Goal: Complete application form

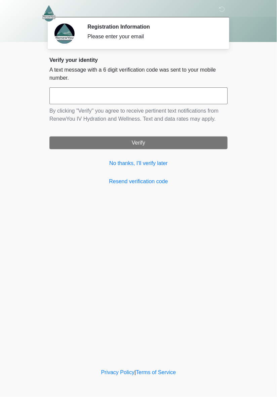
click at [188, 92] on input "text" at bounding box center [138, 95] width 178 height 17
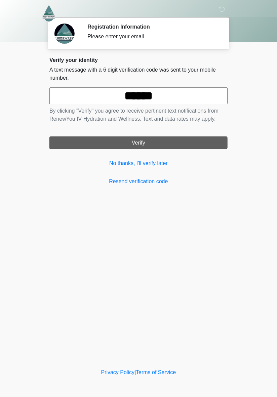
type input "******"
click at [182, 138] on button "Verify" at bounding box center [138, 143] width 178 height 13
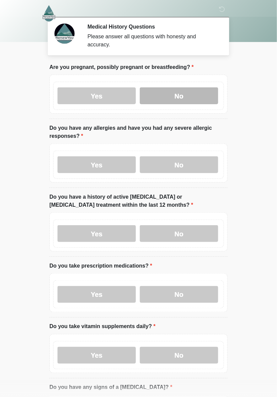
click at [178, 98] on label "No" at bounding box center [179, 95] width 78 height 17
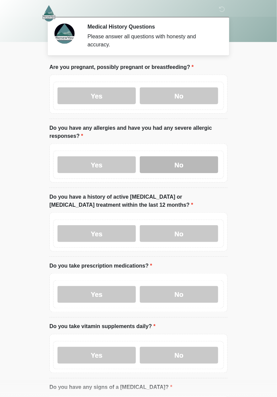
click at [180, 171] on label "No" at bounding box center [179, 164] width 78 height 17
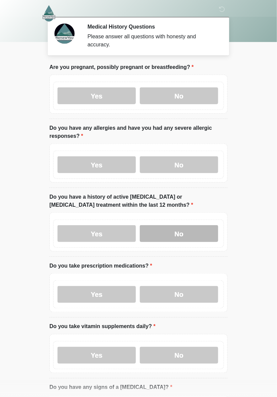
click at [186, 231] on label "No" at bounding box center [179, 233] width 78 height 17
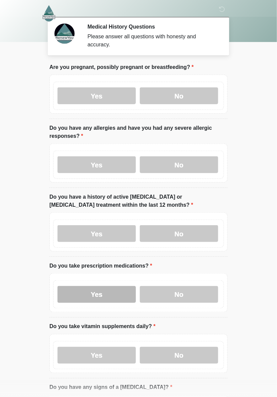
click at [111, 301] on label "Yes" at bounding box center [96, 294] width 78 height 17
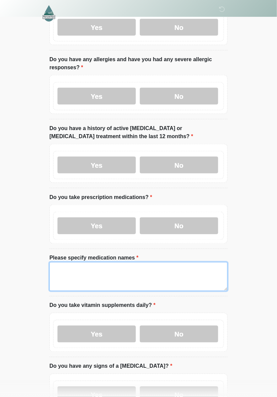
click at [191, 275] on textarea "Please specify medication names" at bounding box center [138, 276] width 178 height 29
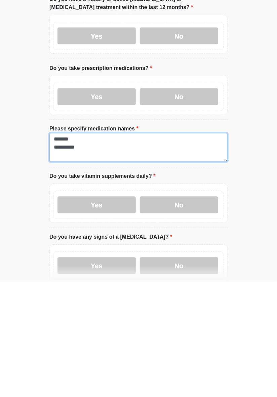
scroll to position [83, 0]
type textarea "**********"
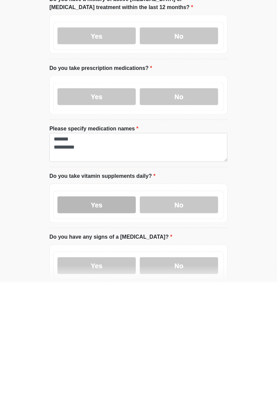
click at [111, 324] on label "Yes" at bounding box center [96, 319] width 78 height 17
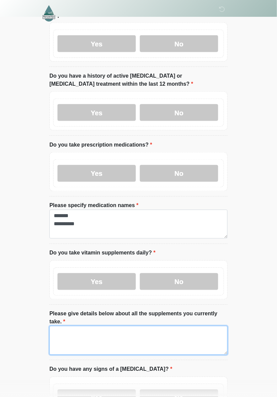
click at [183, 342] on textarea "Please give details below about all the supplements you currently take." at bounding box center [138, 340] width 178 height 29
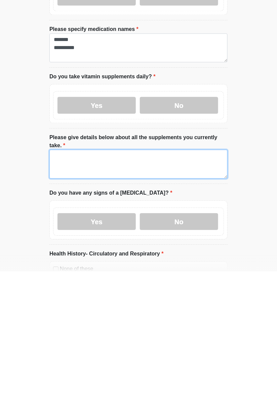
scroll to position [180, 0]
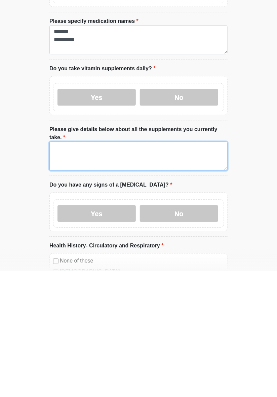
type textarea "*"
type textarea "** *** *********"
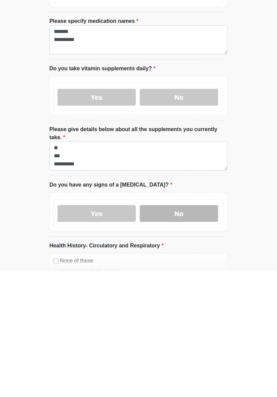
click at [202, 331] on label "No" at bounding box center [179, 339] width 78 height 17
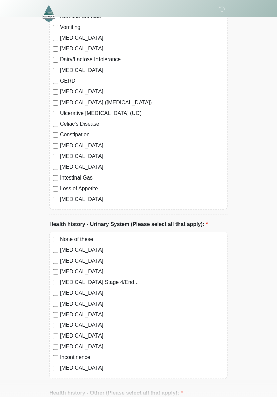
scroll to position [1147, 0]
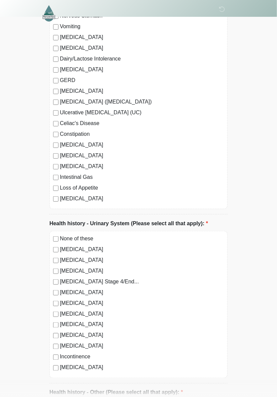
click at [104, 332] on label "Urinary Tract Infection" at bounding box center [142, 336] width 164 height 8
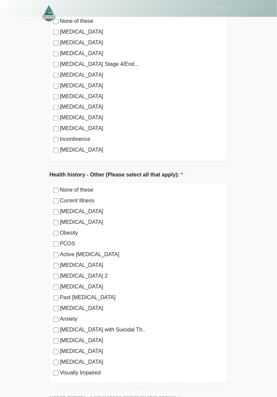
scroll to position [1366, 0]
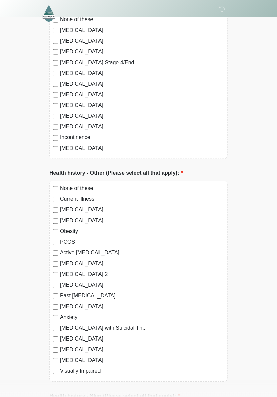
click at [61, 249] on label "Active Cancer" at bounding box center [142, 253] width 164 height 8
click at [62, 249] on label "Active Cancer" at bounding box center [142, 253] width 164 height 8
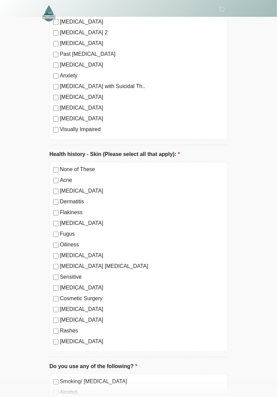
scroll to position [1610, 0]
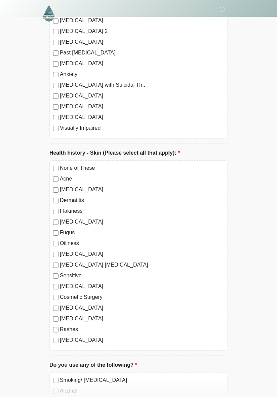
click at [90, 282] on label "Athlete's Foot" at bounding box center [142, 286] width 164 height 8
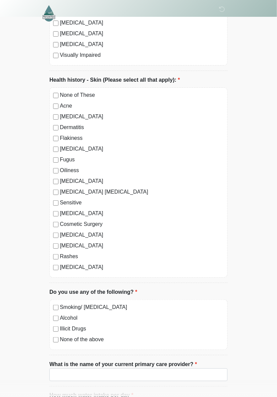
scroll to position [1684, 0]
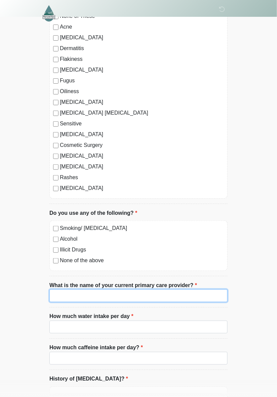
click at [199, 290] on input "What is the name of your current primary care provider?" at bounding box center [138, 296] width 178 height 13
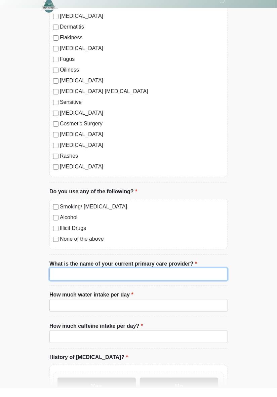
scroll to position [1776, 0]
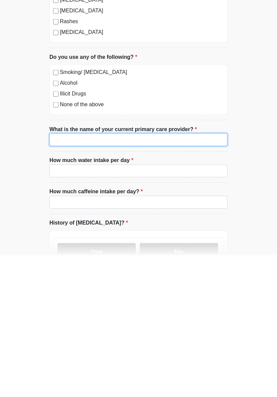
type input "**********"
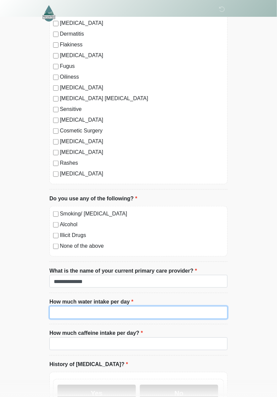
click at [171, 306] on input "How much water intake per day" at bounding box center [138, 312] width 178 height 13
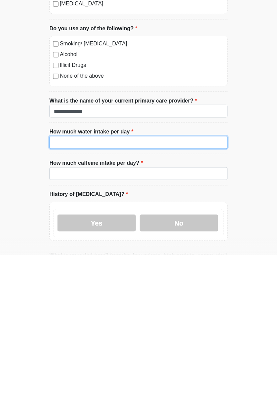
scroll to position [1808, 0]
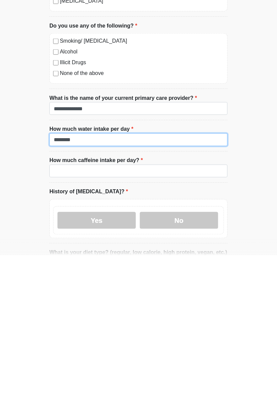
type input "********"
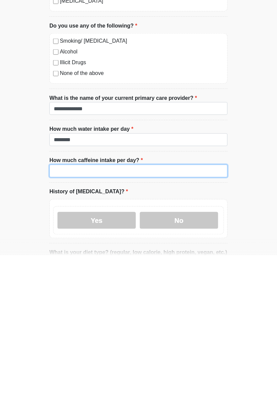
click at [195, 306] on input "How much caffeine intake per day?" at bounding box center [138, 312] width 178 height 13
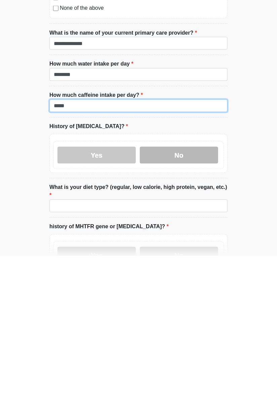
type input "*****"
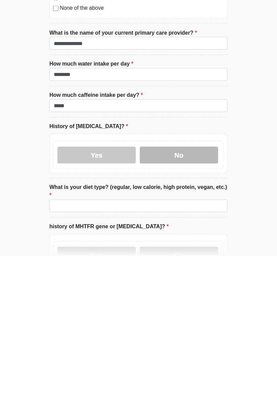
click at [191, 288] on label "No" at bounding box center [179, 296] width 78 height 17
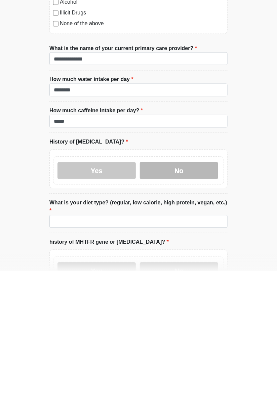
scroll to position [1874, 0]
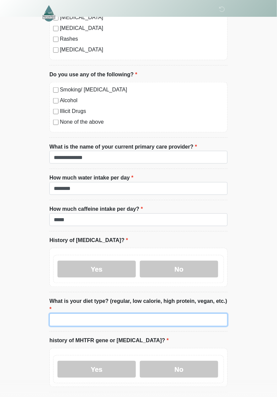
click at [214, 314] on input "What is your diet type? (regular, low calorie, high protein, vegan, etc.)" at bounding box center [138, 320] width 178 height 13
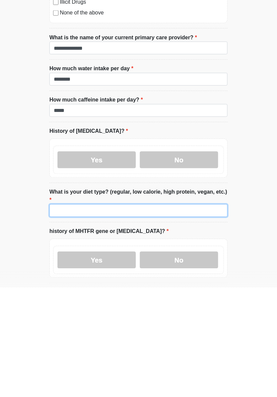
scroll to position [1920, 0]
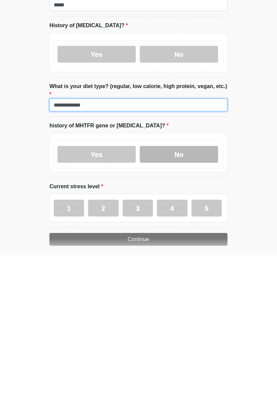
type input "**********"
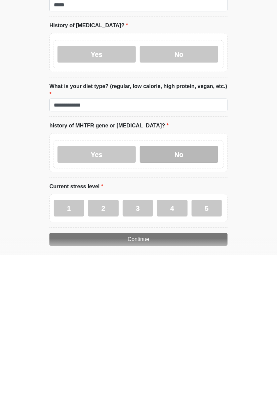
click at [196, 288] on label "No" at bounding box center [179, 296] width 78 height 17
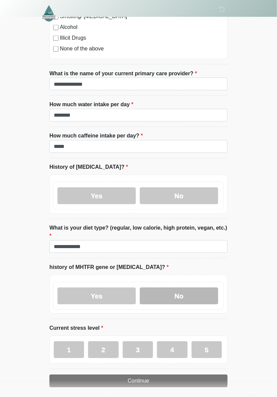
scroll to position [1978, 0]
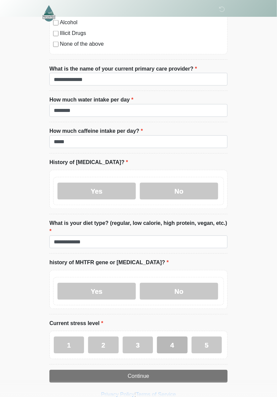
click at [176, 337] on label "4" at bounding box center [172, 345] width 30 height 17
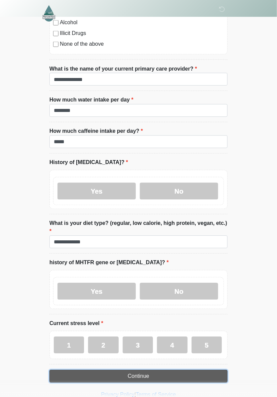
click at [152, 370] on button "Continue" at bounding box center [138, 376] width 178 height 13
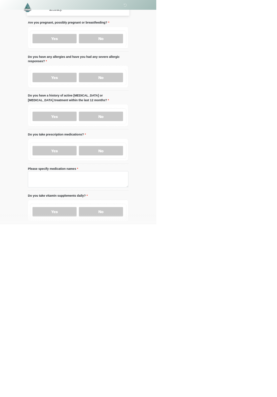
scroll to position [0, 0]
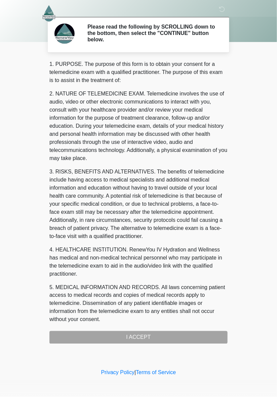
click at [172, 335] on div "1. PURPOSE. The purpose of this form is to obtain your consent for a telemedici…" at bounding box center [138, 202] width 178 height 284
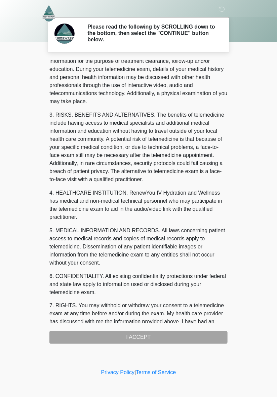
scroll to position [135, 0]
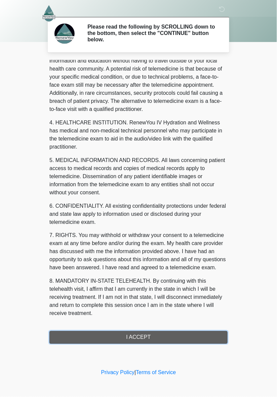
click at [132, 339] on button "I ACCEPT" at bounding box center [138, 337] width 178 height 13
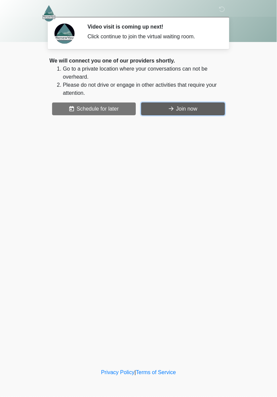
click at [191, 111] on button "Join now" at bounding box center [183, 109] width 84 height 13
